Goal: Task Accomplishment & Management: Manage account settings

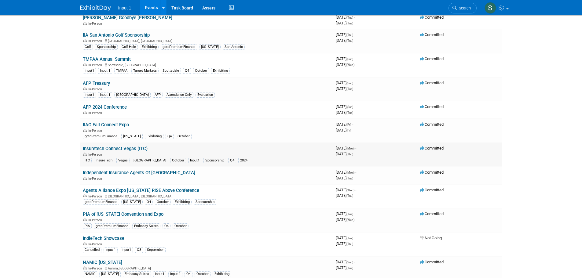
scroll to position [1221, 0]
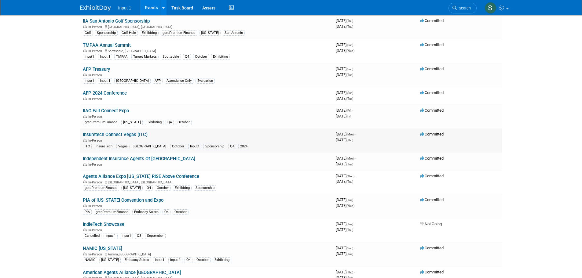
click at [133, 135] on link "Insuretech Connect Vegas (ITC)" at bounding box center [115, 134] width 65 height 5
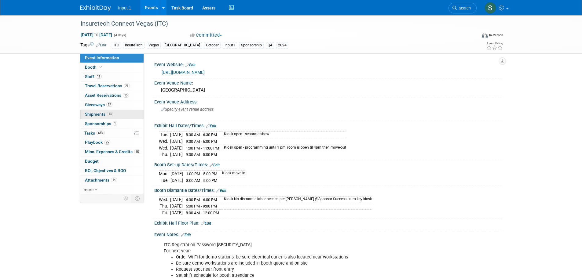
click at [98, 114] on span "Shipments 13" at bounding box center [99, 114] width 28 height 5
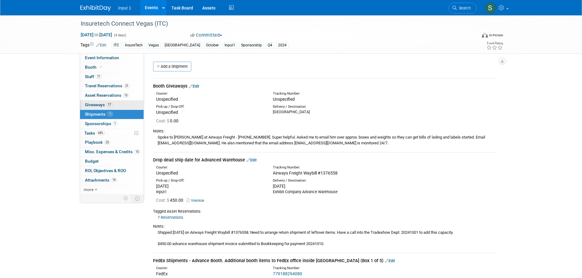
click at [93, 104] on span "Giveaways 17" at bounding box center [98, 104] width 27 height 5
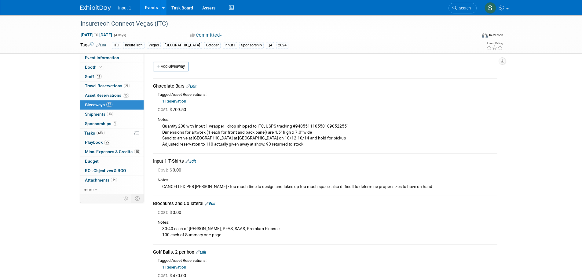
click at [337, 99] on div "1 Reservation Make/Model: TheCandyBarWrapper Item#CU702 Reservation Notes: 110" at bounding box center [327, 101] width 339 height 7
click at [102, 95] on span "Asset Reservations 15" at bounding box center [107, 95] width 44 height 5
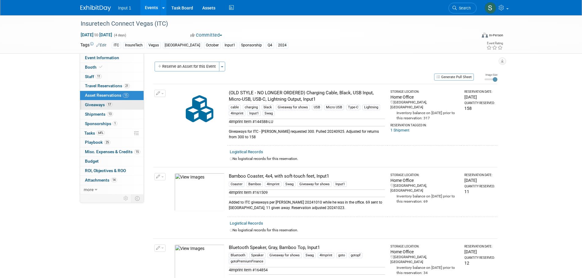
click at [101, 104] on span "Giveaways 17" at bounding box center [98, 104] width 27 height 5
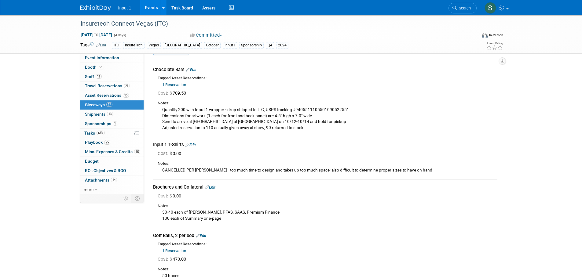
scroll to position [31, 0]
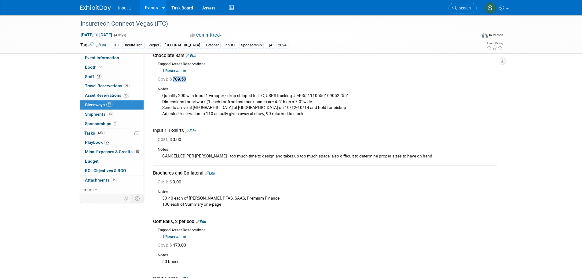
drag, startPoint x: 194, startPoint y: 79, endPoint x: 174, endPoint y: 80, distance: 19.6
click at [174, 80] on div "Cost: $ 709.50" at bounding box center [327, 79] width 339 height 6
copy span "709.50"
click at [329, 123] on td "Input 1 T-Shirts Edit Cost: $ 0.00" at bounding box center [325, 144] width 344 height 42
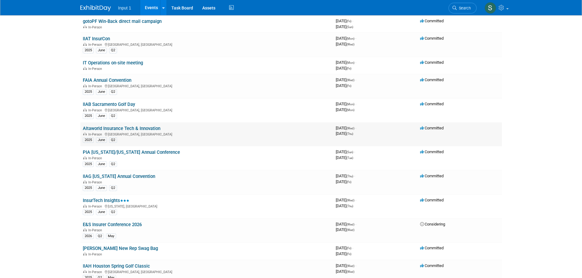
scroll to position [153, 0]
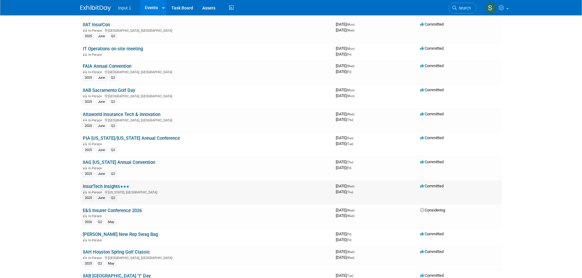
click at [113, 184] on link "InsurTech Insights" at bounding box center [106, 186] width 46 height 5
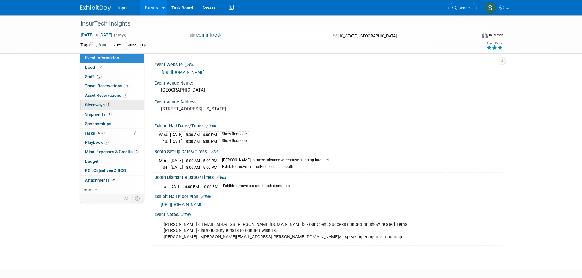
click at [103, 103] on span "Giveaways 1" at bounding box center [98, 104] width 26 height 5
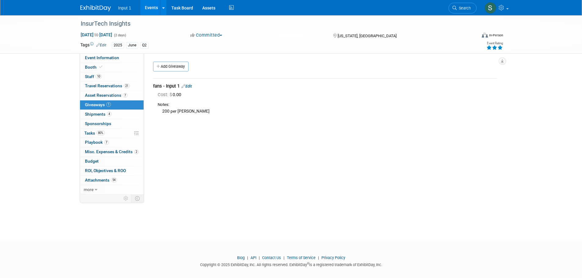
drag, startPoint x: 101, startPoint y: 94, endPoint x: 248, endPoint y: 115, distance: 147.8
click at [102, 94] on span "Asset Reservations 7" at bounding box center [106, 95] width 42 height 5
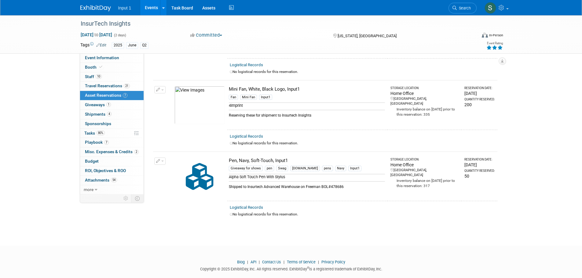
scroll to position [394, 0]
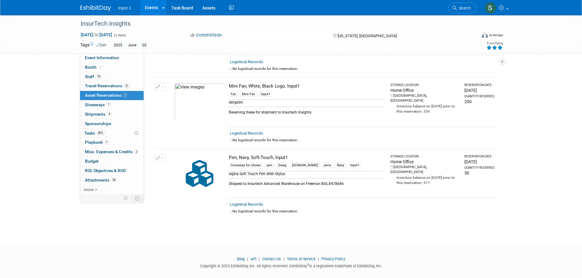
click at [211, 9] on link "Assets" at bounding box center [209, 7] width 22 height 15
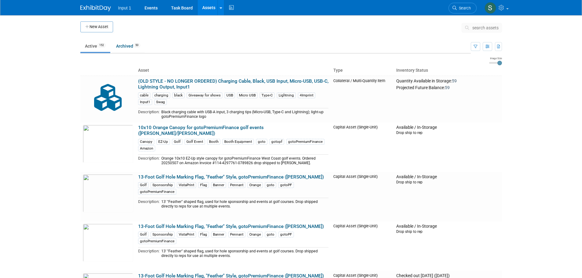
click at [484, 28] on span "search assets" at bounding box center [485, 27] width 26 height 5
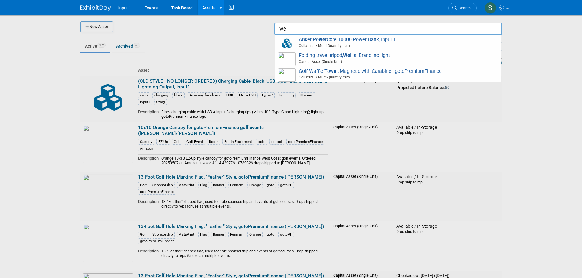
type input "w"
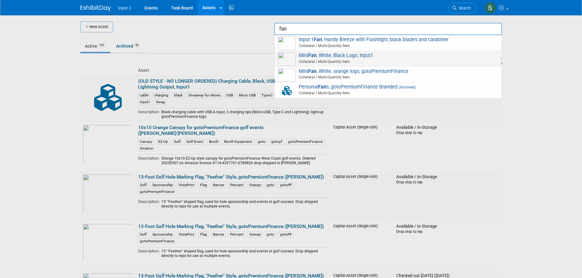
click at [336, 59] on span "Mini Fan , White, Black Logo, Input1 Collateral / Multi-Quantity Item" at bounding box center [388, 59] width 220 height 13
type input "Mini Fan, White, Black Logo, Input1"
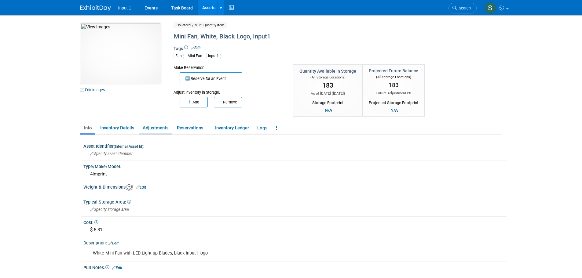
click at [149, 128] on link "Adjustments" at bounding box center [155, 128] width 33 height 11
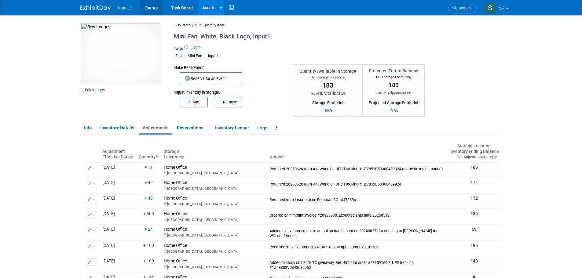
click at [152, 9] on link "Events" at bounding box center [151, 7] width 22 height 15
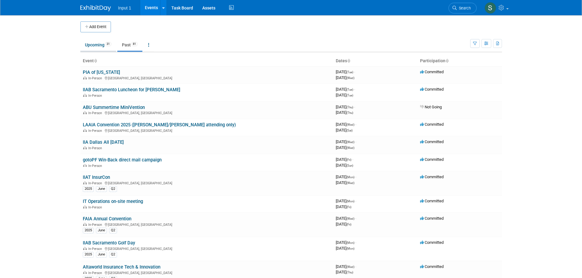
click at [93, 42] on link "Upcoming 31" at bounding box center [98, 45] width 36 height 12
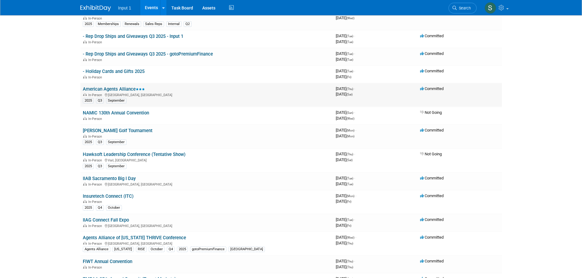
scroll to position [92, 0]
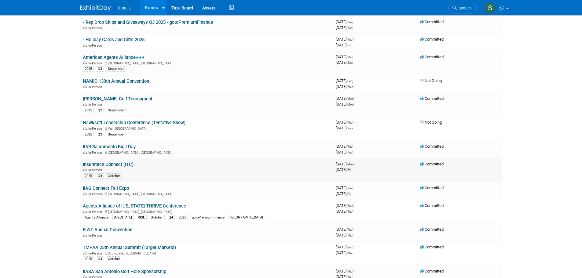
click at [116, 164] on link "Insuretech Connect (ITC)" at bounding box center [108, 164] width 51 height 5
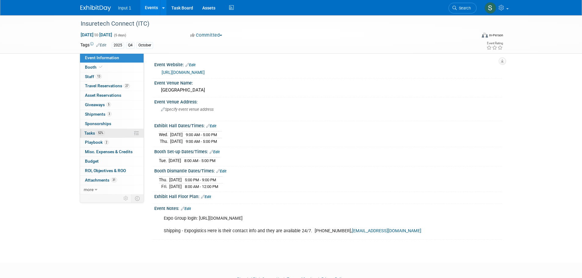
click at [88, 131] on span "Tasks 52%" at bounding box center [94, 133] width 20 height 5
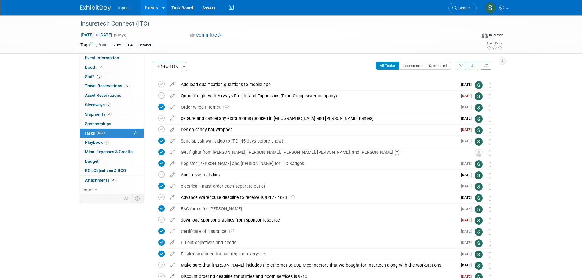
click at [527, 147] on div "Insuretech Connect (ITC) [DATE] to [DATE] (5 days) [DATE] to [DATE] Committed C…" at bounding box center [291, 195] width 582 height 361
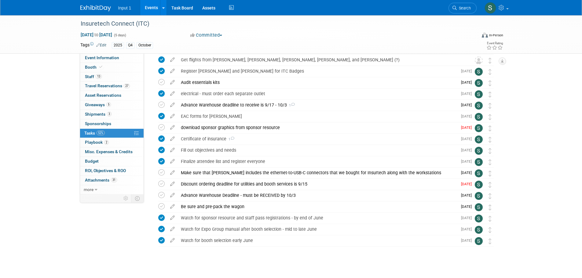
scroll to position [98, 0]
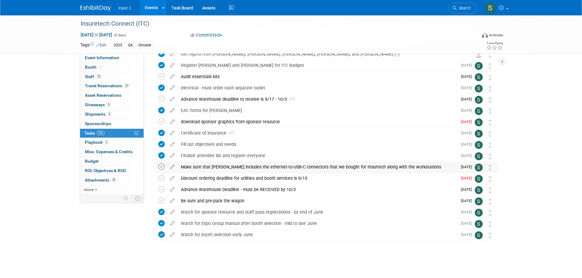
click at [162, 167] on icon at bounding box center [161, 167] width 6 height 6
click at [515, 135] on div "Insuretech Connect (ITC) [DATE] to [DATE] (5 days) [DATE] to [DATE] Committed C…" at bounding box center [291, 97] width 582 height 361
